Goal: Check status: Check status

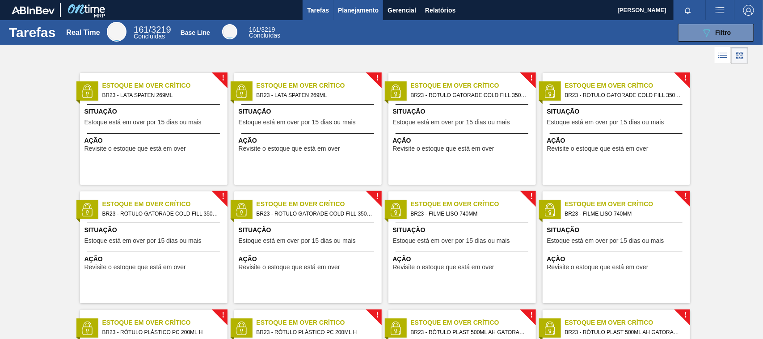
click at [351, 10] on span "Planejamento" at bounding box center [358, 10] width 41 height 11
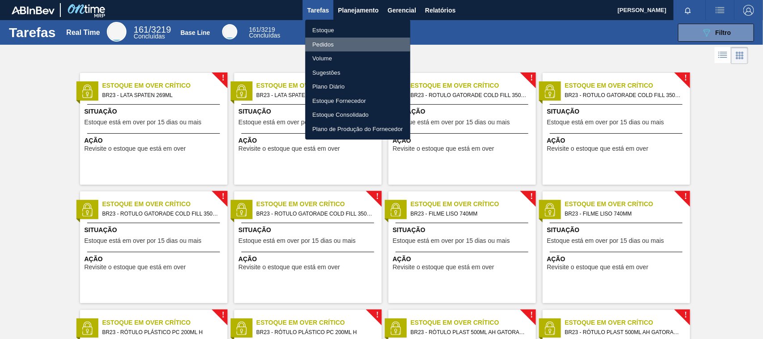
click at [344, 45] on li "Pedidos" at bounding box center [357, 45] width 105 height 14
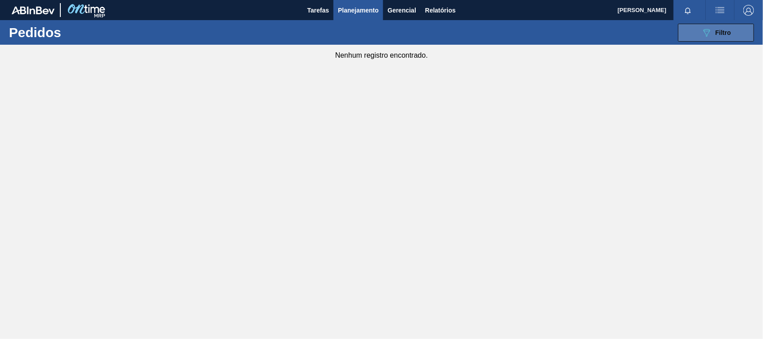
click at [686, 34] on button "089F7B8B-B2A5-4AFE-B5C0-19BA573D28AC Filtro" at bounding box center [716, 33] width 76 height 18
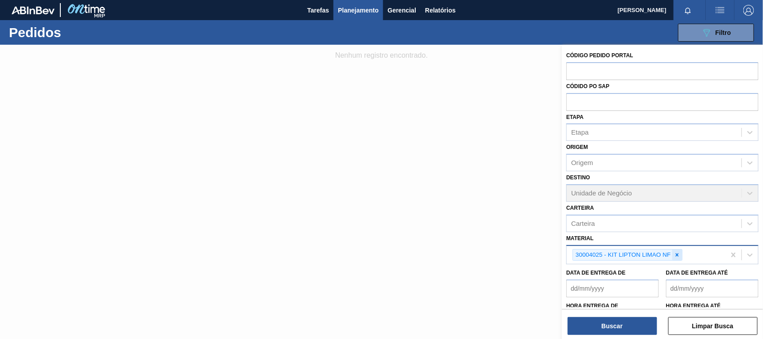
click at [673, 249] on div at bounding box center [677, 254] width 10 height 11
paste input "30034293"
type input "30034293"
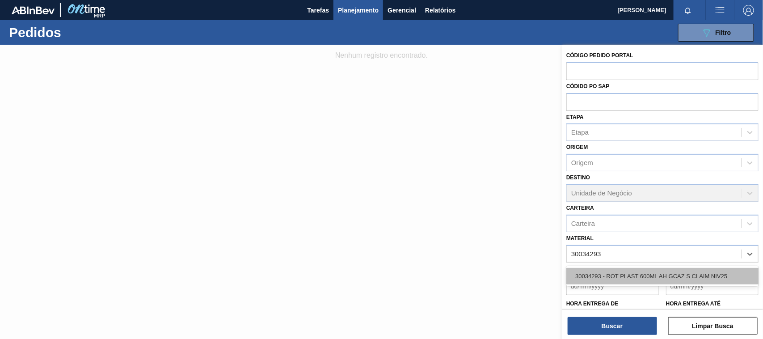
click at [662, 279] on div "30034293 - ROT PLAST 600ML AH GCAZ S CLAIM NIV25" at bounding box center [662, 276] width 192 height 17
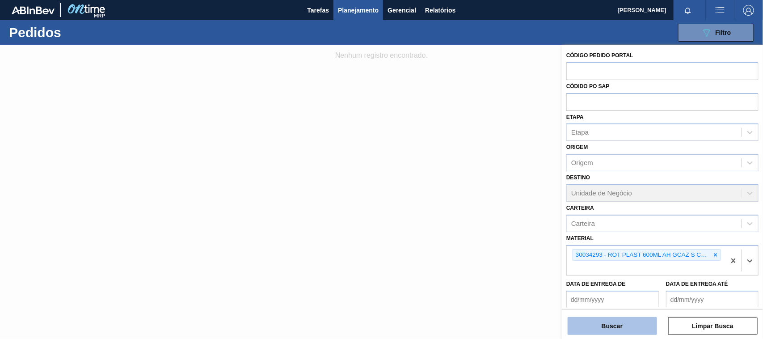
click at [629, 323] on button "Buscar" at bounding box center [612, 326] width 89 height 18
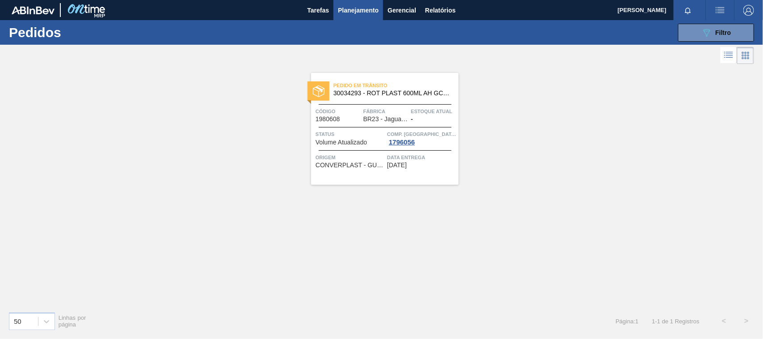
click at [414, 94] on span "30034293 - ROT PLAST 600ML AH GCAZ S CLAIM NIV25" at bounding box center [392, 93] width 118 height 7
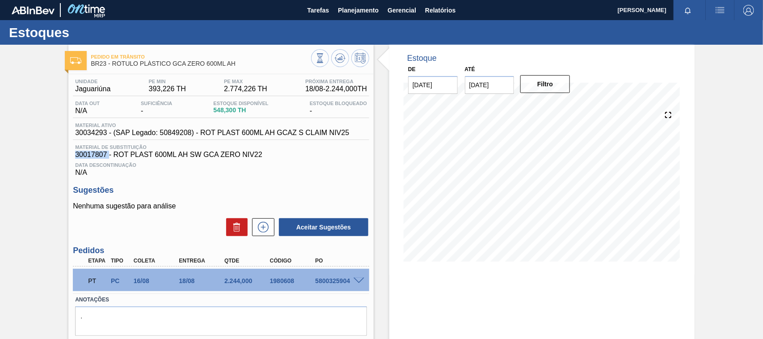
drag, startPoint x: 110, startPoint y: 155, endPoint x: 74, endPoint y: 155, distance: 36.2
click at [74, 155] on div "Material de Substituição 30017807 - ROT PLAST 600ML AH SW GCA ZERO NIV22" at bounding box center [221, 151] width 296 height 14
drag, startPoint x: 106, startPoint y: 134, endPoint x: 61, endPoint y: 133, distance: 45.2
click at [61, 133] on div "Pedido em Trânsito BR23 - RÓTULO PLÁSTICO GCA ZERO 600ML AH Unidade Jaguariúna …" at bounding box center [381, 215] width 763 height 340
copy span "30034293"
